Goal: Task Accomplishment & Management: Manage account settings

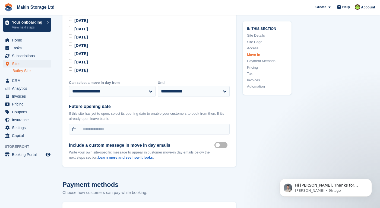
scroll to position [1745, 0]
click at [23, 81] on span "CRM" at bounding box center [28, 81] width 33 height 8
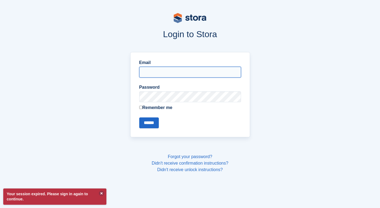
type input "**********"
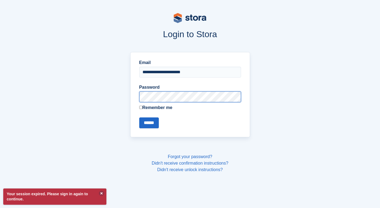
click at [150, 123] on input "******" at bounding box center [149, 123] width 20 height 11
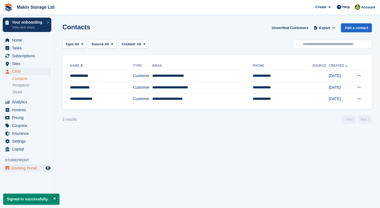
click at [26, 167] on span "Booking Portal" at bounding box center [28, 169] width 33 height 8
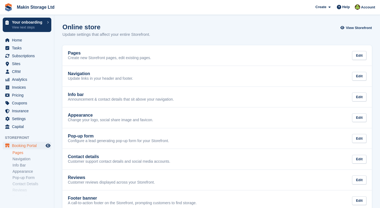
click at [24, 153] on link "Pages" at bounding box center [31, 153] width 39 height 5
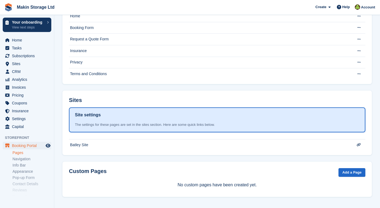
scroll to position [59, 0]
click at [29, 64] on span "Sites" at bounding box center [28, 64] width 33 height 8
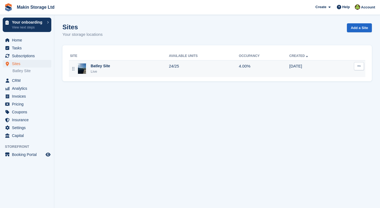
click at [358, 68] on button at bounding box center [359, 66] width 10 height 8
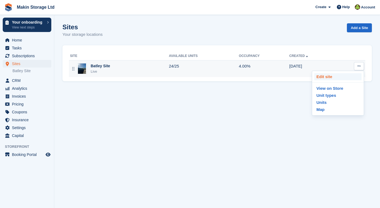
click at [321, 78] on p "Edit site" at bounding box center [338, 76] width 47 height 7
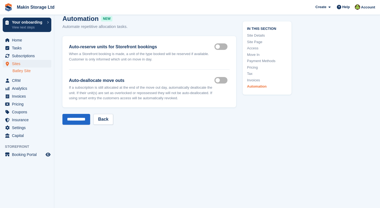
scroll to position [2535, 0]
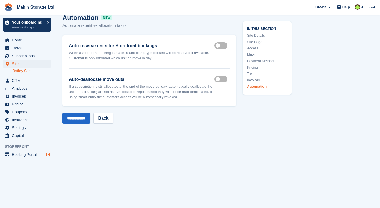
click at [46, 155] on icon "Preview store" at bounding box center [48, 155] width 5 height 4
click at [35, 155] on span "Booking Portal" at bounding box center [28, 155] width 33 height 8
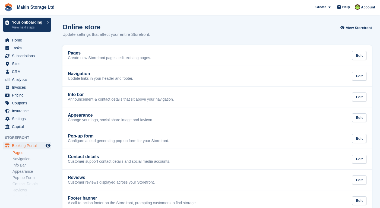
click at [32, 152] on link "Pages" at bounding box center [31, 153] width 39 height 5
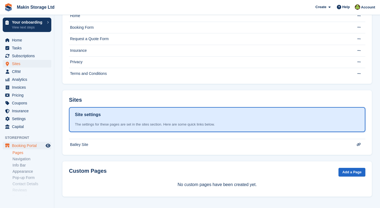
scroll to position [59, 0]
click at [19, 64] on span "Sites" at bounding box center [28, 64] width 33 height 8
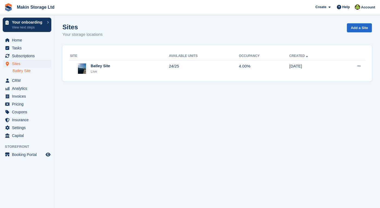
click at [20, 71] on link "Batley Site" at bounding box center [31, 70] width 39 height 5
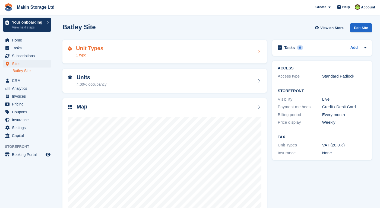
click at [254, 50] on div "Unit Types 1 type" at bounding box center [165, 51] width 194 height 13
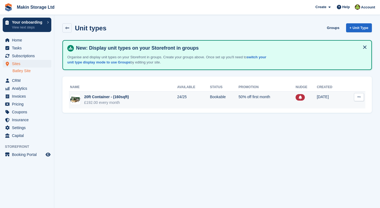
click at [359, 99] on button at bounding box center [359, 97] width 10 height 8
click at [351, 107] on p "Edit unit type" at bounding box center [338, 107] width 47 height 7
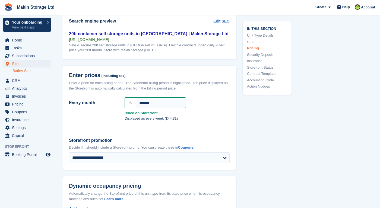
scroll to position [383, 0]
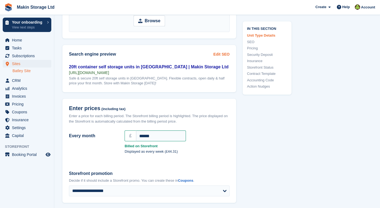
click at [220, 53] on link "Edit SEO" at bounding box center [222, 55] width 16 height 6
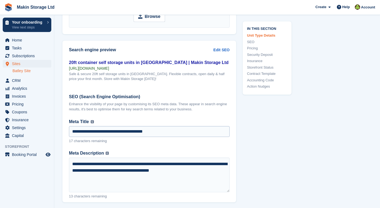
scroll to position [389, 0]
